Goal: Task Accomplishment & Management: Use online tool/utility

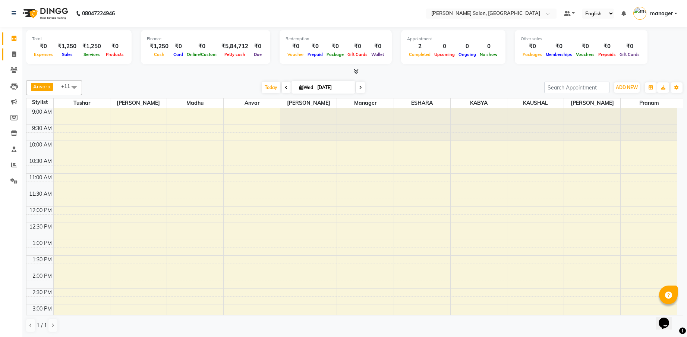
click at [15, 51] on span at bounding box center [13, 54] width 13 height 9
select select "service"
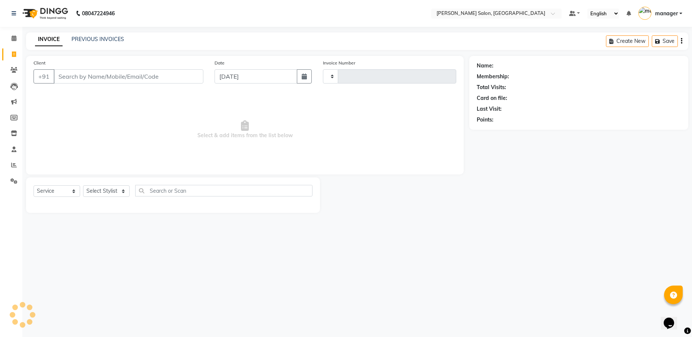
type input "0318"
select select "7119"
click at [113, 192] on select "Select Stylist [PERSON_NAME] ESHARA [PERSON_NAME] [PERSON_NAME] Madhu manager […" at bounding box center [106, 191] width 47 height 12
select select "59474"
click at [83, 185] on select "Select Stylist [PERSON_NAME] ESHARA [PERSON_NAME] [PERSON_NAME] Madhu manager […" at bounding box center [106, 191] width 47 height 12
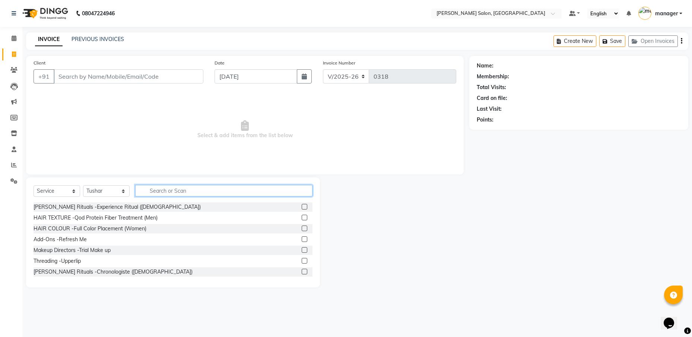
click at [171, 189] on input "text" at bounding box center [223, 191] width 177 height 12
type input "haircut"
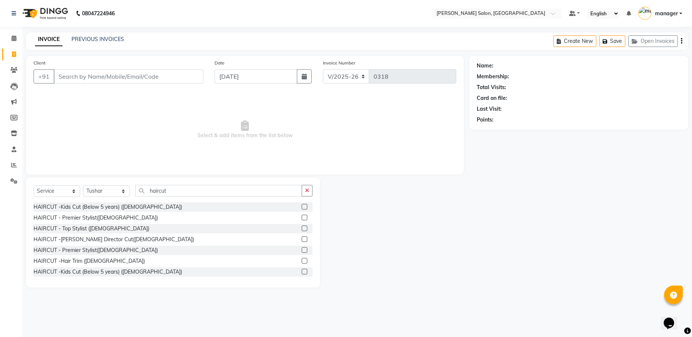
click at [303, 234] on div "HAIRCUT -Kids Cut (Below 5 years) ([DEMOGRAPHIC_DATA]) HAIRCUT - Premier Stylis…" at bounding box center [173, 239] width 279 height 75
click at [302, 240] on label at bounding box center [305, 239] width 6 height 6
click at [302, 240] on input "checkbox" at bounding box center [304, 239] width 5 height 5
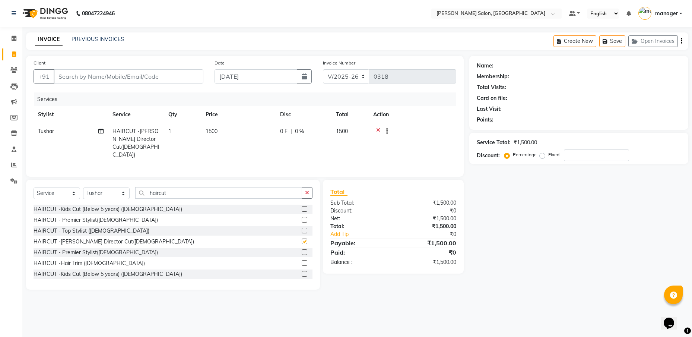
checkbox input "false"
